Goal: Task Accomplishment & Management: Manage account settings

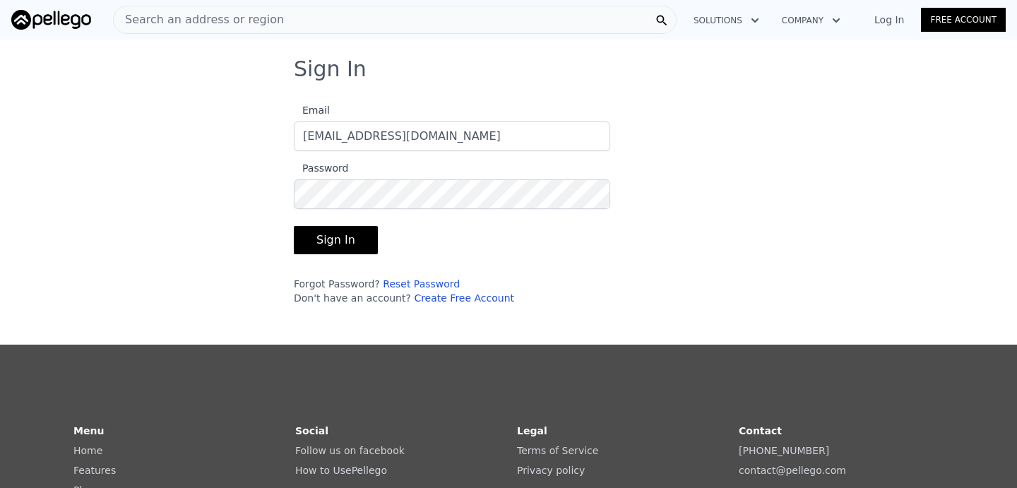
click at [895, 18] on link "Log In" at bounding box center [889, 20] width 64 height 14
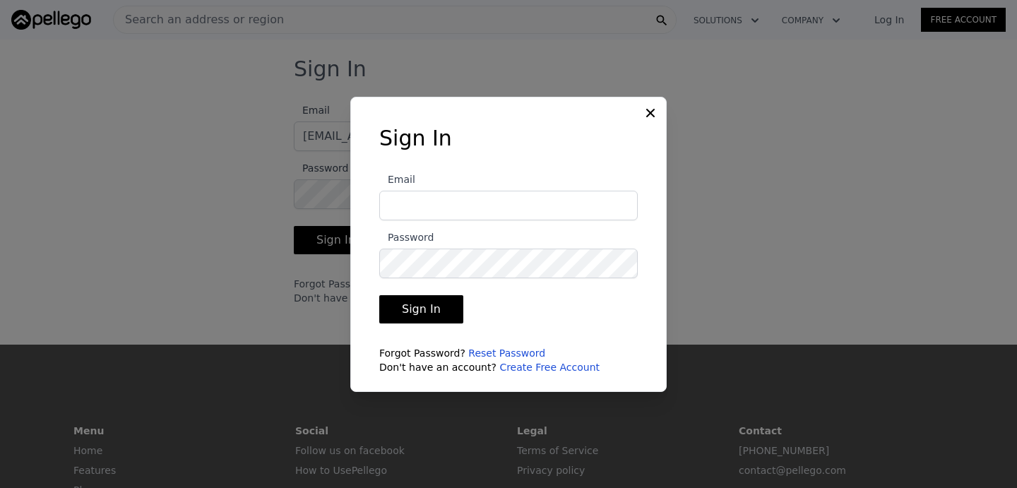
click at [495, 206] on input "Email" at bounding box center [508, 206] width 258 height 30
type input "[EMAIL_ADDRESS][DOMAIN_NAME]"
click at [432, 317] on button "Sign In" at bounding box center [421, 309] width 84 height 28
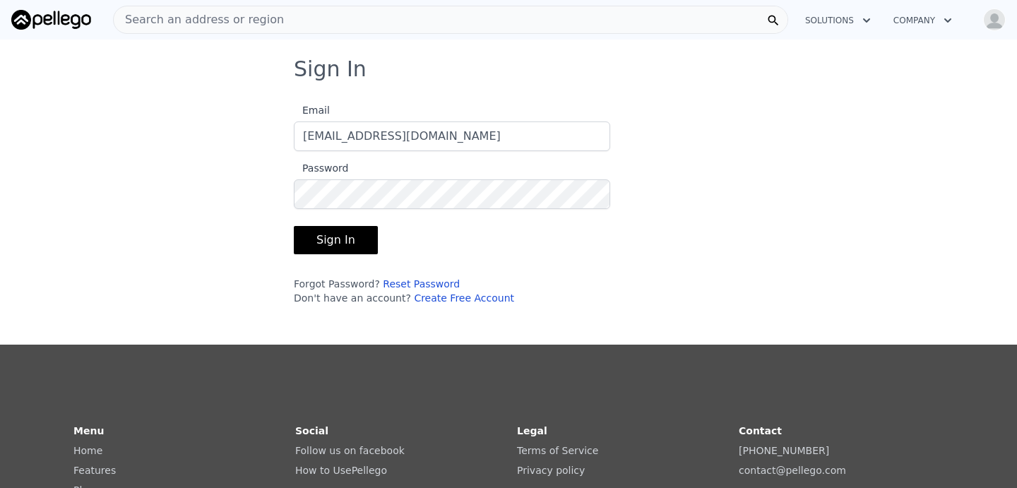
click at [345, 250] on button "Sign In" at bounding box center [336, 240] width 84 height 28
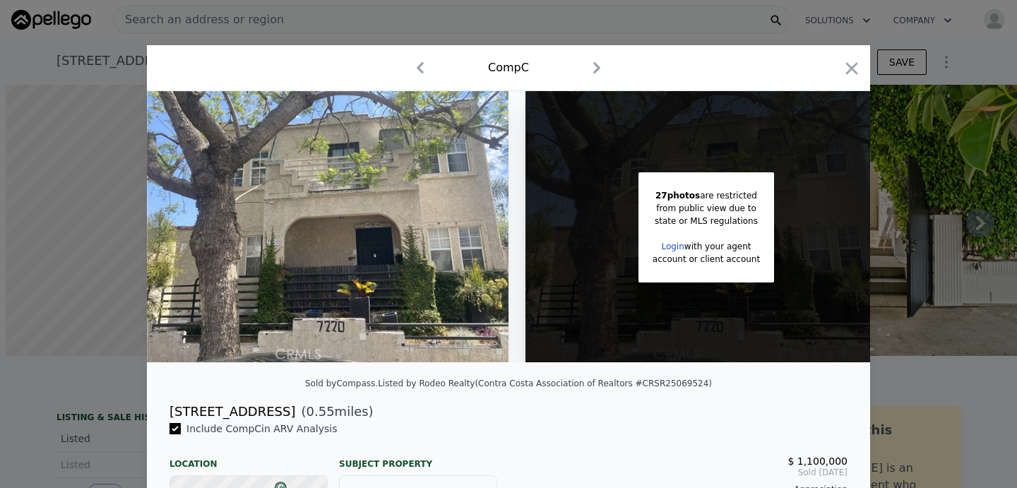
scroll to position [0, 6]
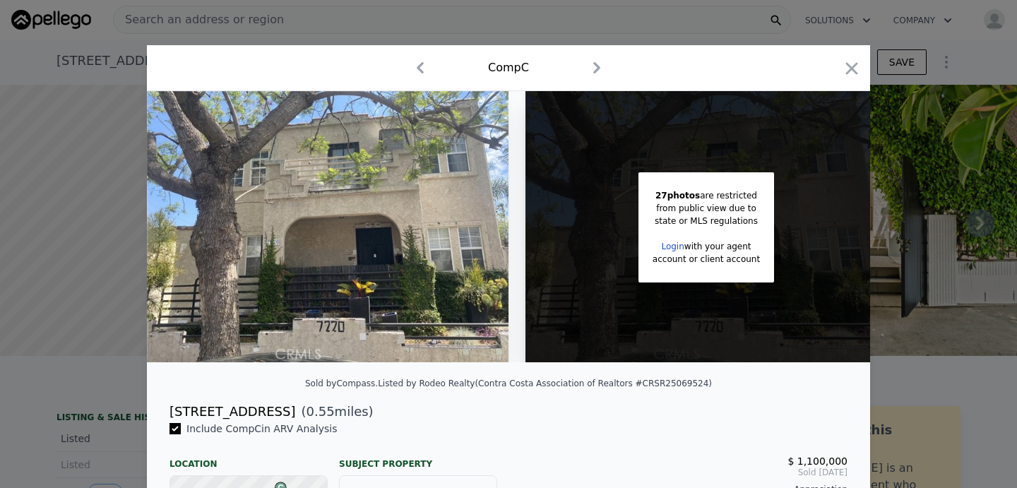
click at [675, 242] on link "Login" at bounding box center [672, 247] width 23 height 10
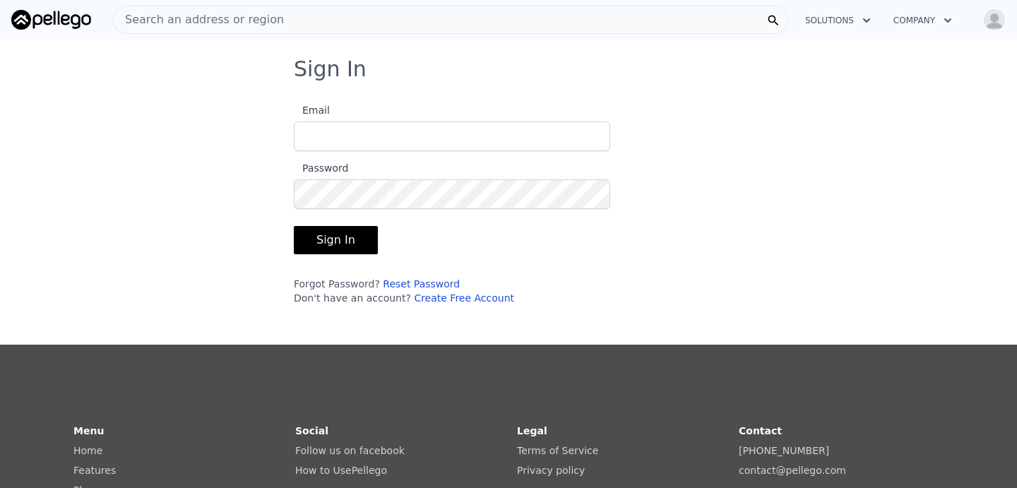
type input "[EMAIL_ADDRESS][DOMAIN_NAME]"
click at [350, 244] on button "Sign In" at bounding box center [336, 240] width 84 height 28
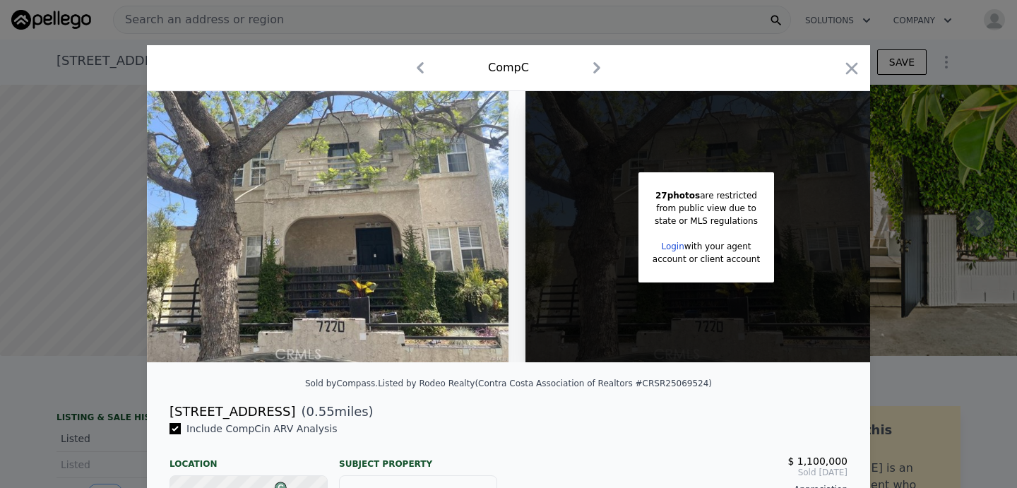
click at [422, 69] on icon "button" at bounding box center [420, 67] width 23 height 23
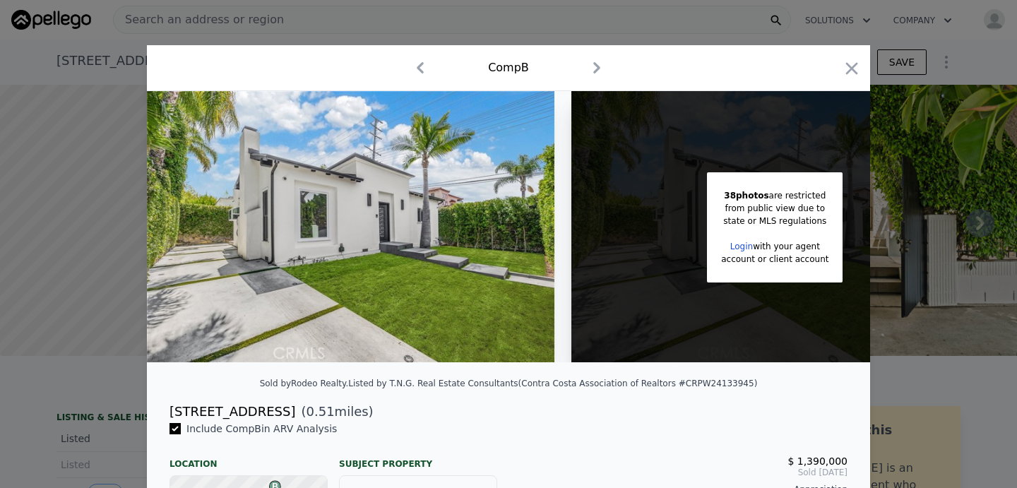
click at [416, 68] on icon "button" at bounding box center [420, 67] width 23 height 23
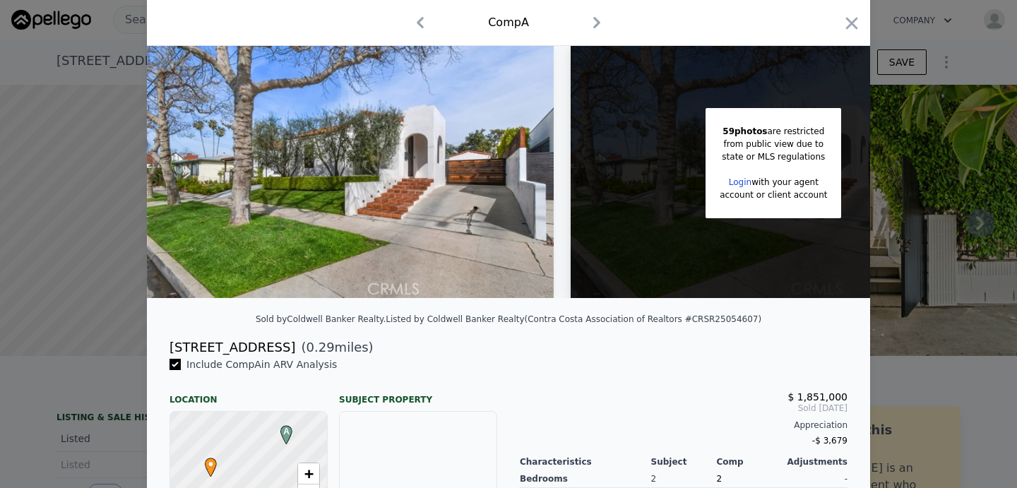
scroll to position [64, 0]
click at [850, 19] on icon "button" at bounding box center [852, 23] width 20 height 20
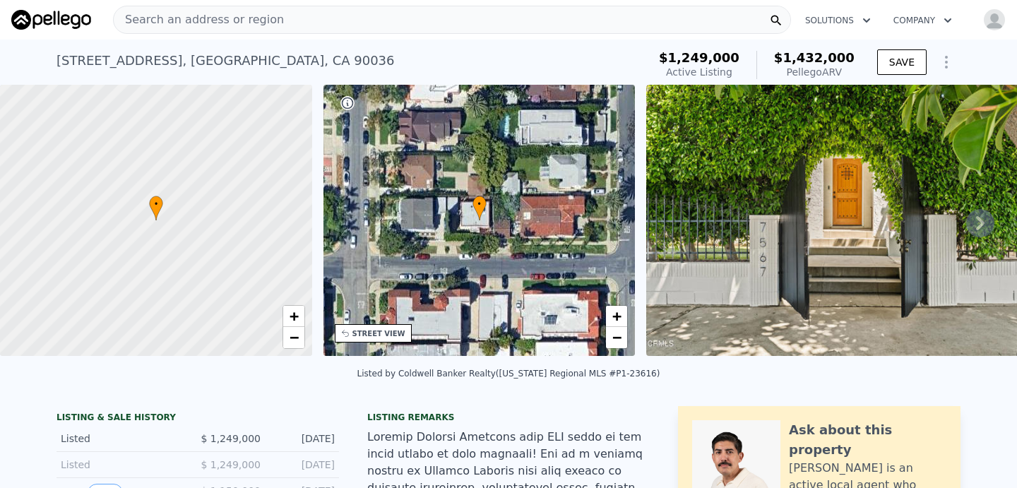
click at [999, 19] on img "button" at bounding box center [994, 19] width 23 height 23
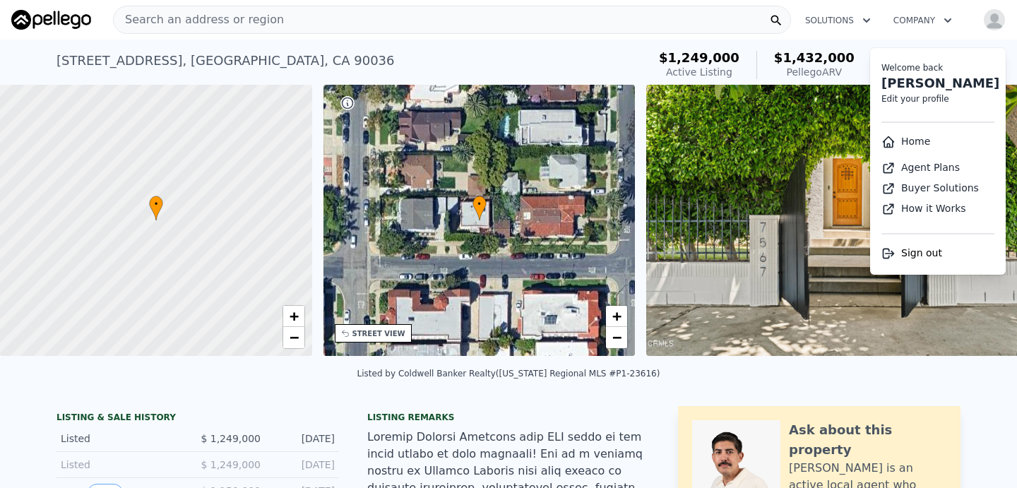
click at [931, 165] on link "Agent Plans" at bounding box center [920, 167] width 78 height 11
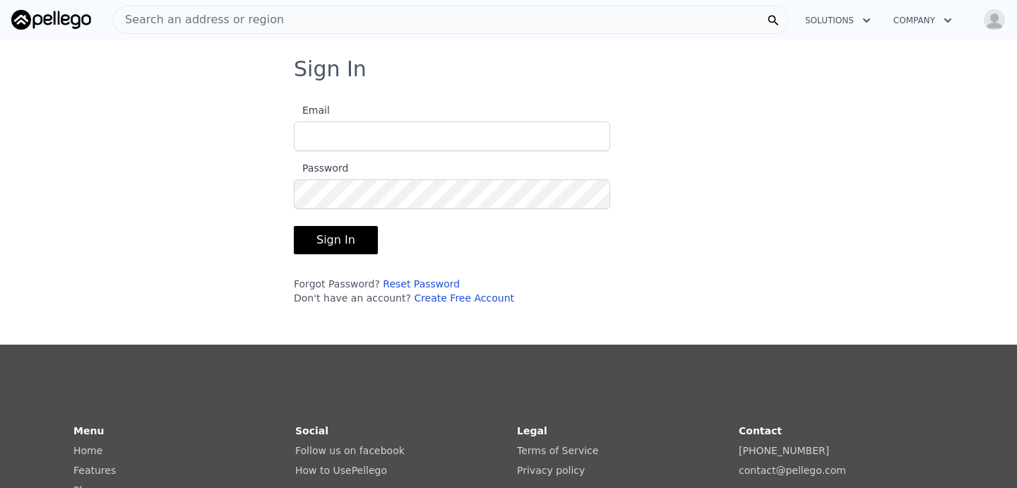
type input "[EMAIL_ADDRESS][DOMAIN_NAME]"
click at [353, 238] on button "Sign In" at bounding box center [336, 240] width 84 height 28
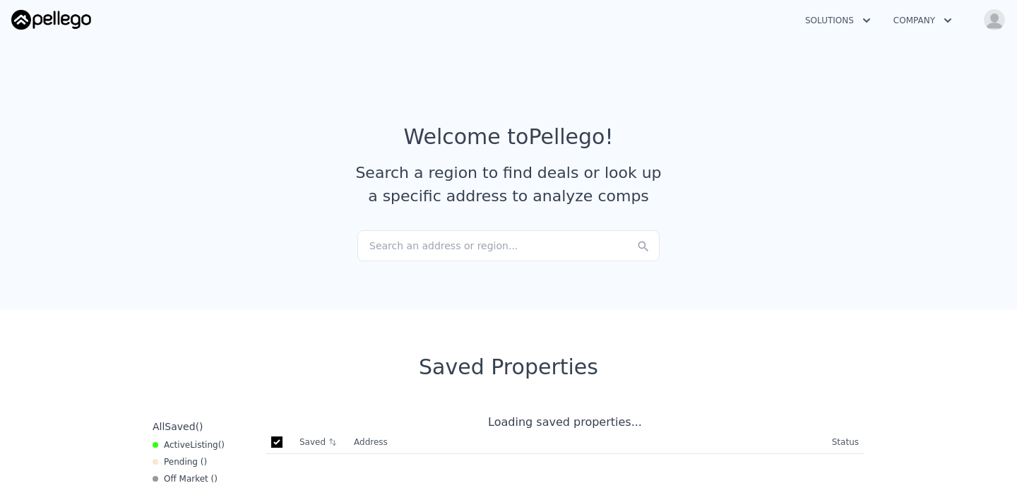
checkbox input "true"
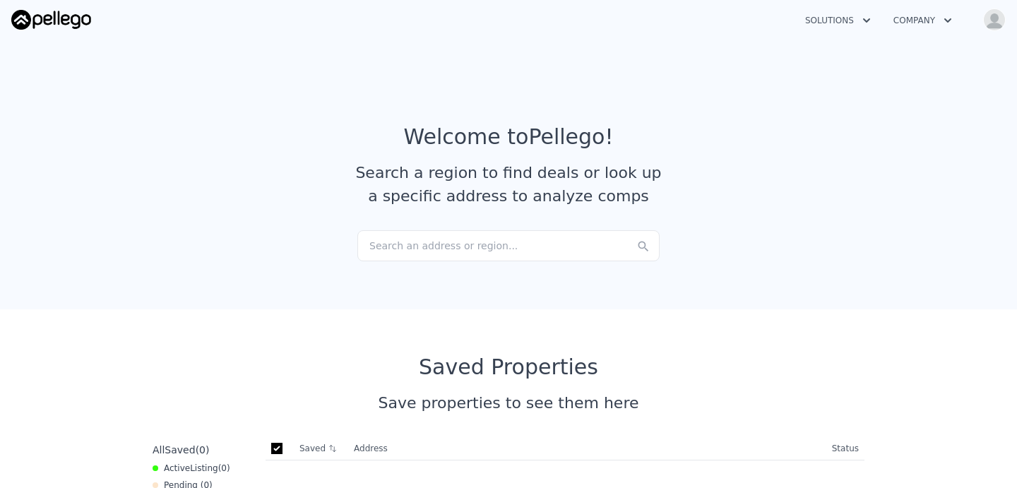
click at [994, 18] on img "button" at bounding box center [994, 19] width 23 height 23
